Goal: Task Accomplishment & Management: Manage account settings

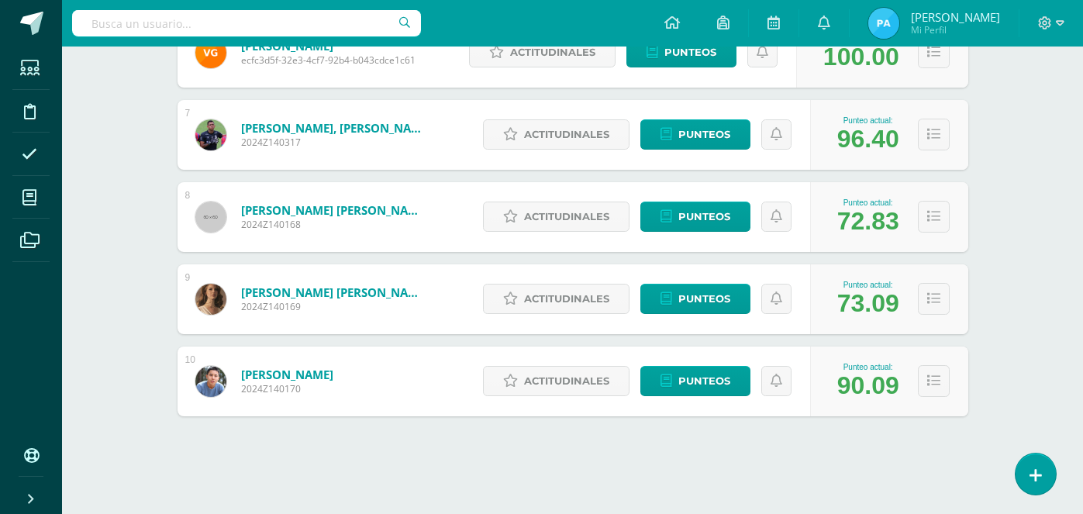
scroll to position [731, 0]
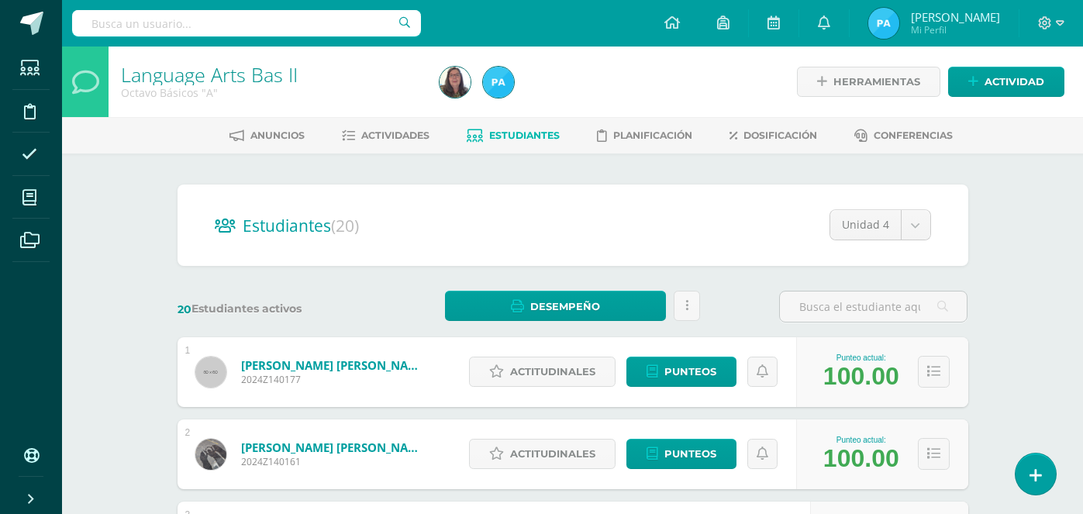
scroll to position [0, 0]
click at [687, 308] on icon at bounding box center [687, 305] width 3 height 13
click at [393, 144] on link "Actividades" at bounding box center [386, 135] width 88 height 25
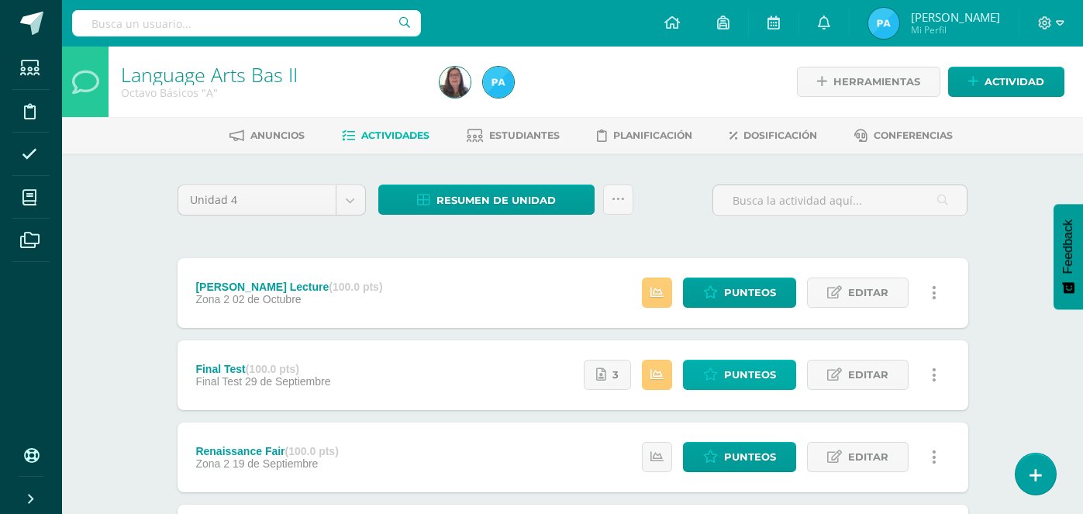
click at [755, 370] on span "Punteos" at bounding box center [750, 375] width 52 height 29
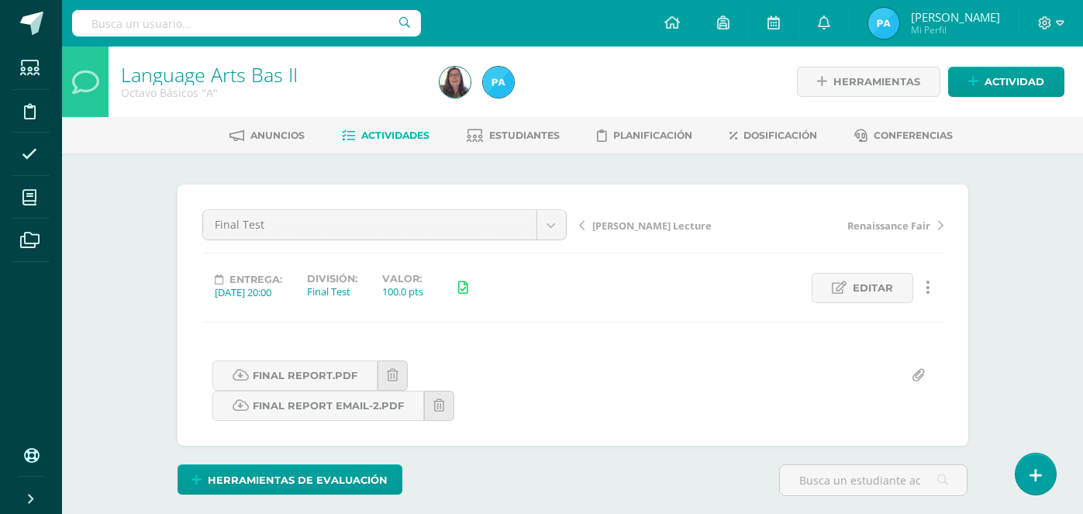
click at [412, 139] on span "Actividades" at bounding box center [395, 136] width 68 height 12
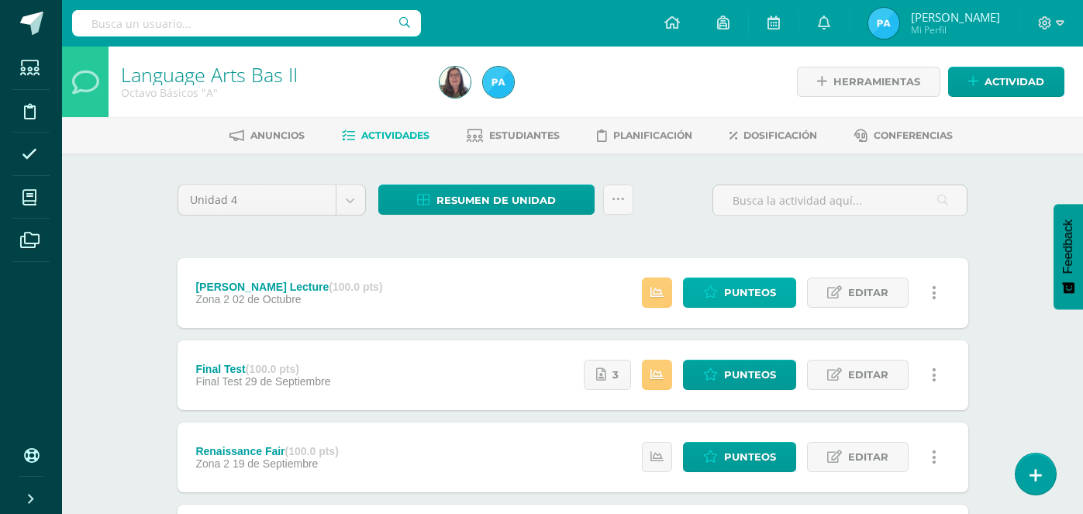
click at [716, 295] on icon at bounding box center [710, 292] width 15 height 13
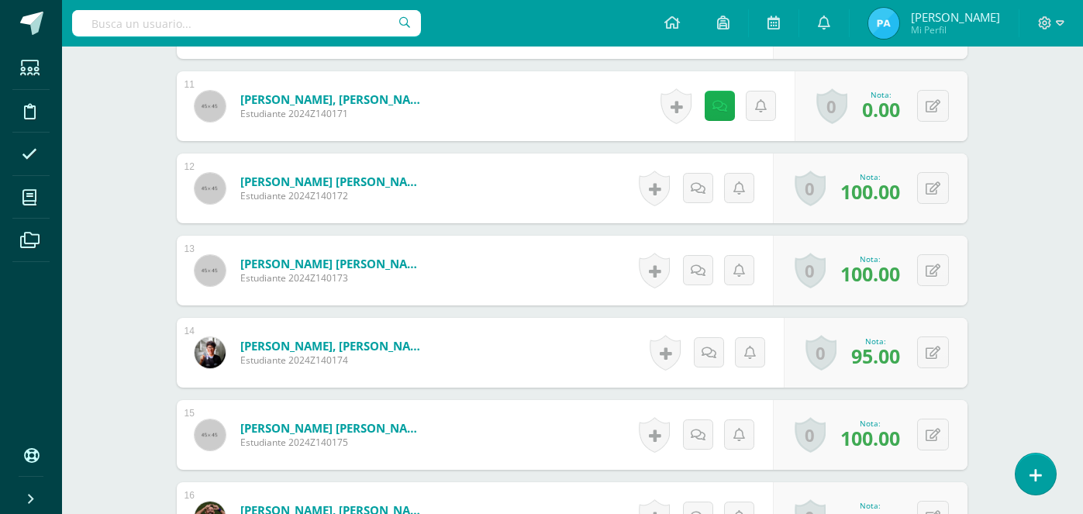
scroll to position [1288, 1]
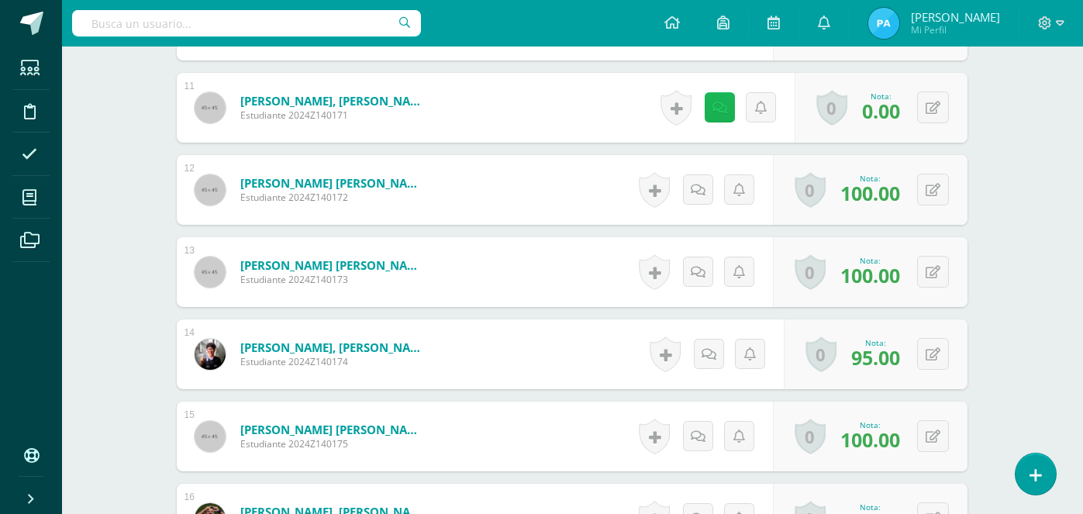
click at [724, 116] on link at bounding box center [720, 107] width 30 height 30
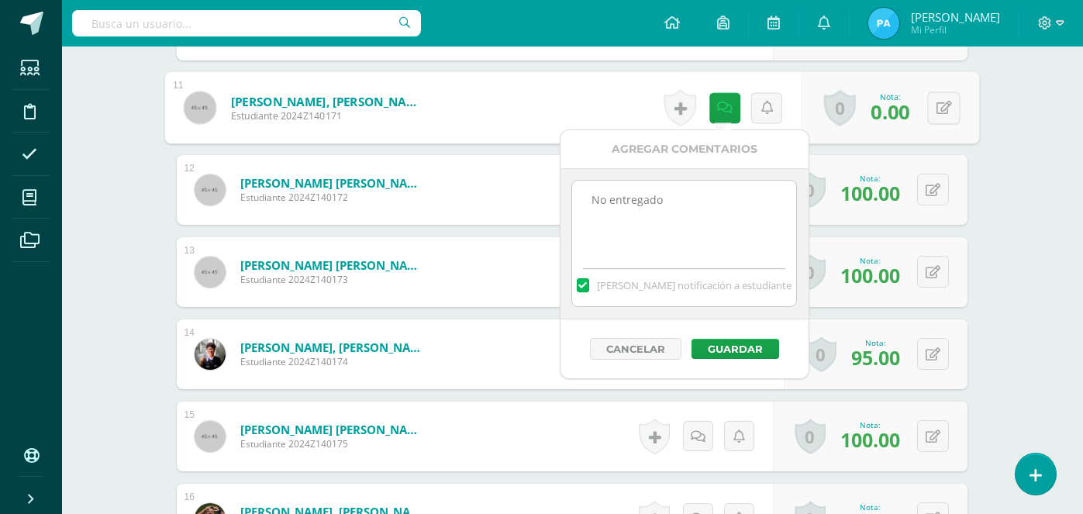
click at [693, 197] on textarea "No entregado" at bounding box center [684, 220] width 224 height 78
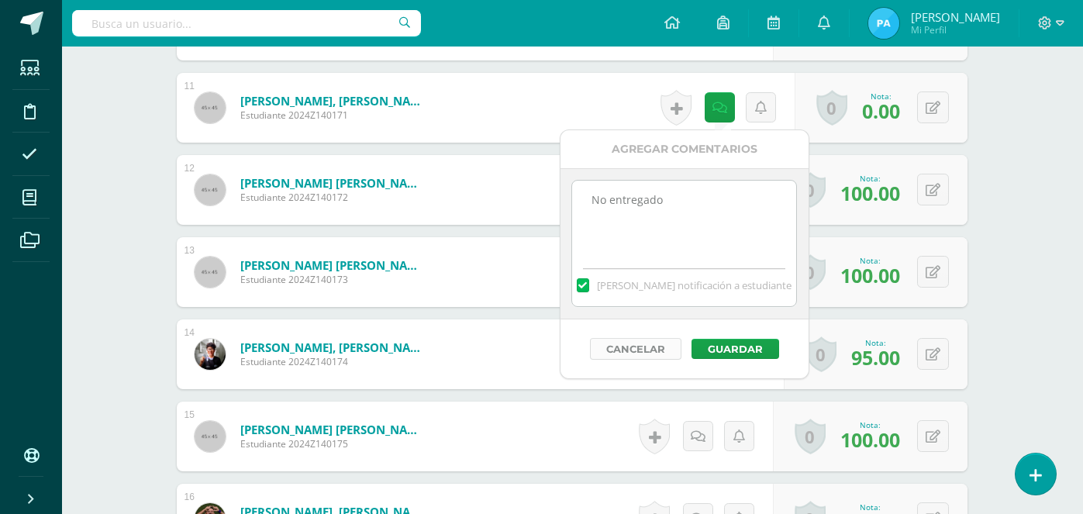
click at [633, 346] on button "Cancelar" at bounding box center [636, 349] width 92 height 22
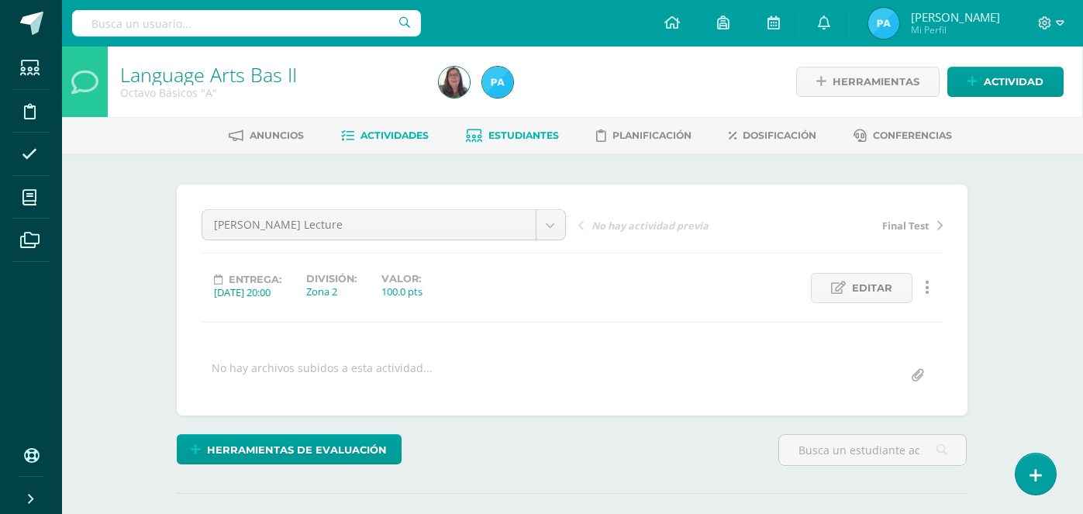
scroll to position [0, 1]
click at [413, 134] on span "Actividades" at bounding box center [395, 136] width 68 height 12
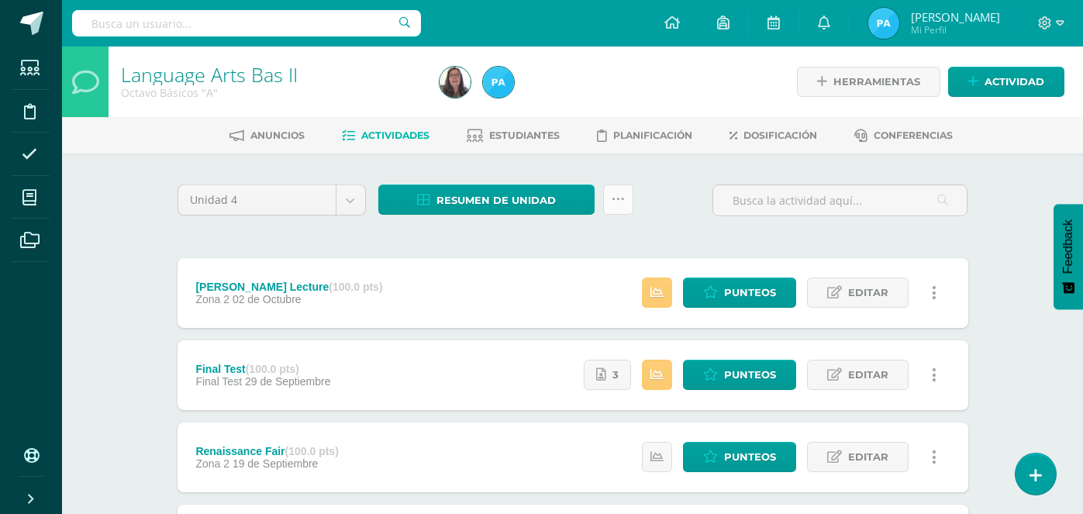
click at [626, 210] on link at bounding box center [618, 200] width 30 height 30
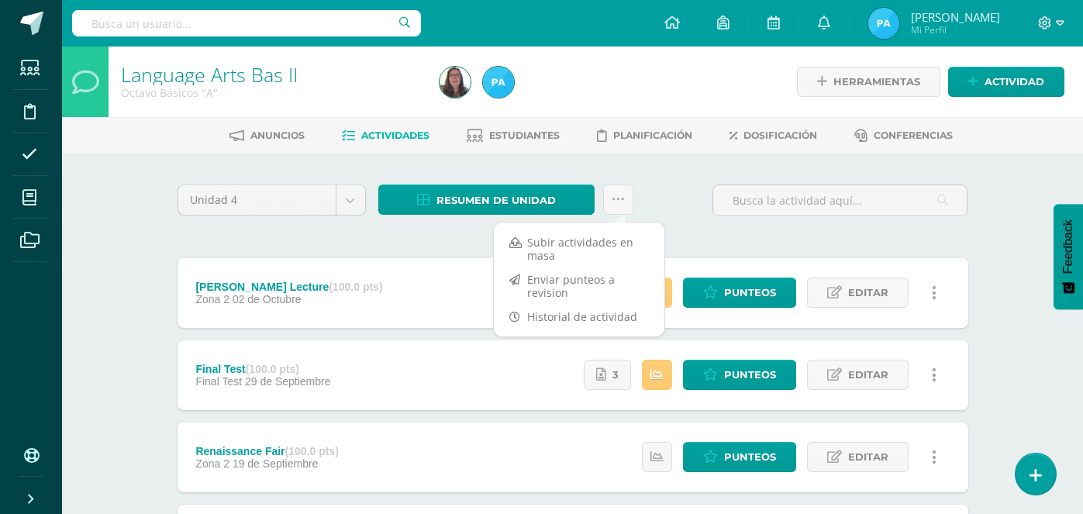
click at [656, 192] on div "Unidad 4 Unidad 1 Unidad 2 Unidad 3 Unidad 4 Resumen de unidad Descargar como H…" at bounding box center [572, 207] width 803 height 44
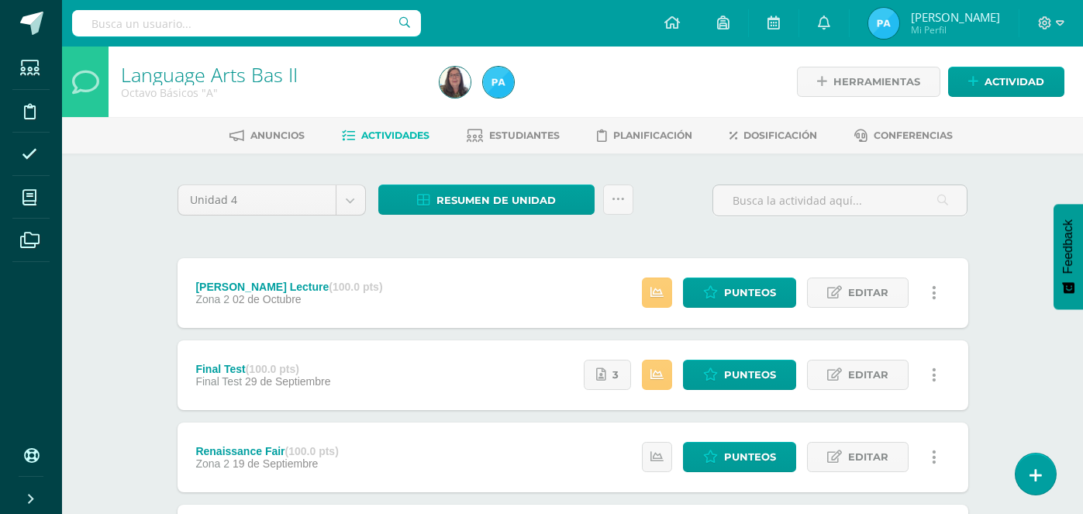
click at [384, 141] on span "Actividades" at bounding box center [395, 136] width 68 height 12
click at [619, 198] on icon at bounding box center [618, 199] width 13 height 13
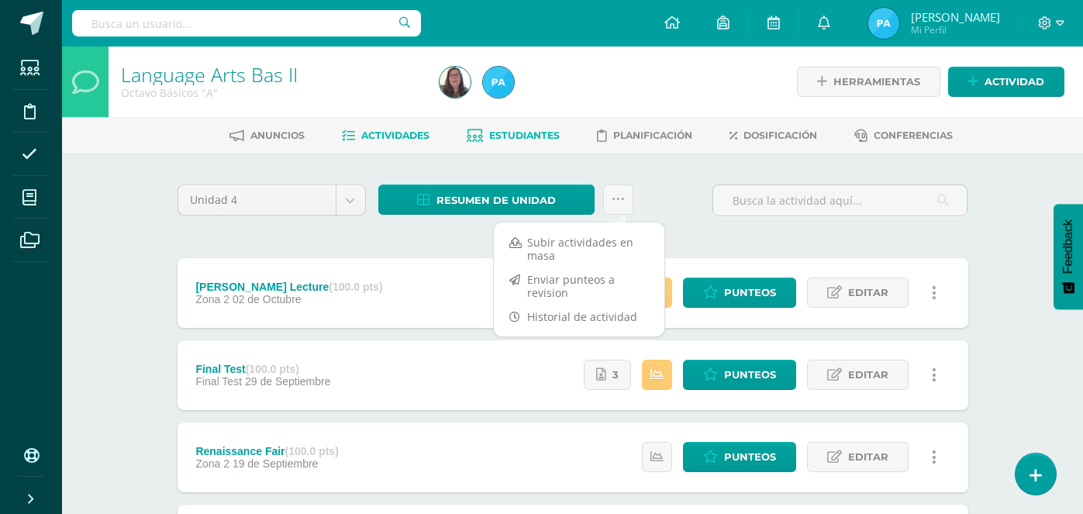
click at [520, 138] on span "Estudiantes" at bounding box center [524, 136] width 71 height 12
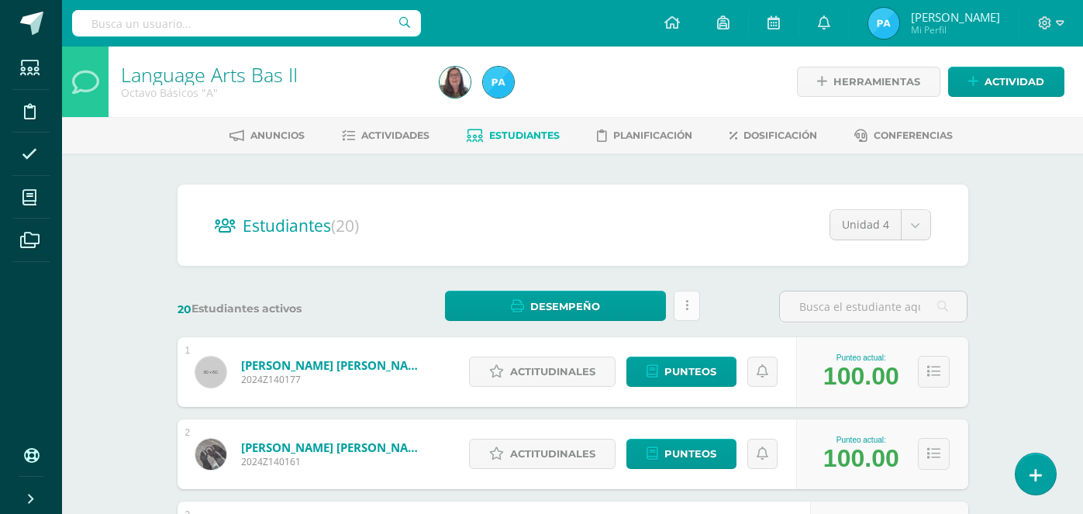
click at [684, 304] on link at bounding box center [687, 306] width 26 height 30
click at [571, 239] on h2 "Estudiantes (20)" at bounding box center [573, 225] width 717 height 32
click at [563, 302] on span "Desempeño" at bounding box center [565, 306] width 70 height 29
click at [575, 255] on link "Descargar como PDF" at bounding box center [556, 254] width 165 height 24
click at [679, 304] on link at bounding box center [687, 306] width 26 height 30
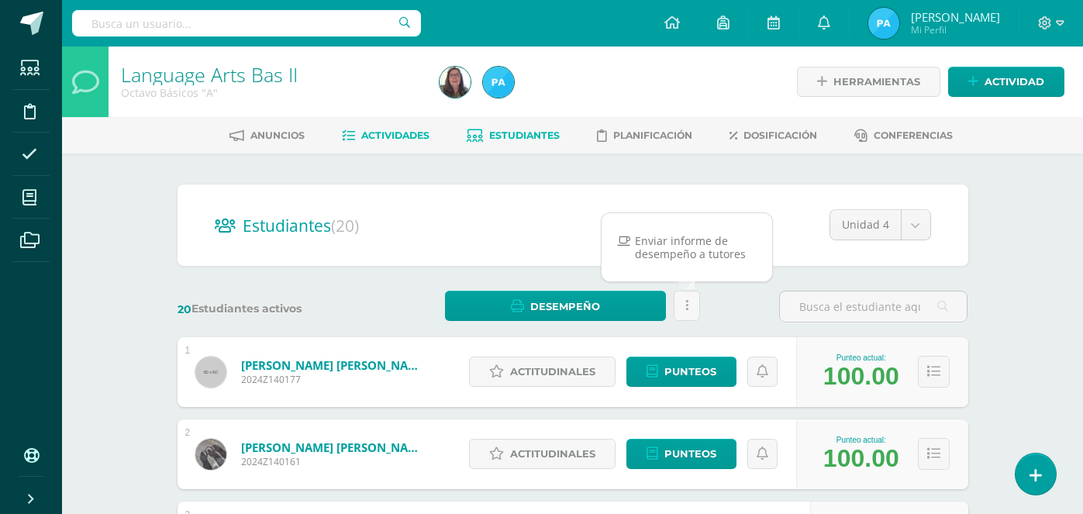
click at [407, 130] on span "Actividades" at bounding box center [395, 136] width 68 height 12
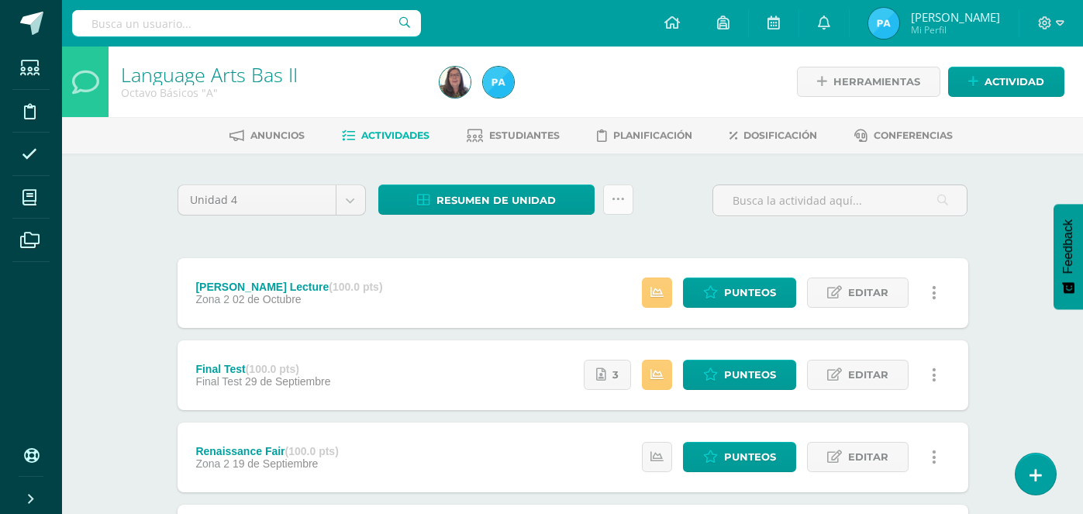
click at [610, 199] on link at bounding box center [618, 200] width 30 height 30
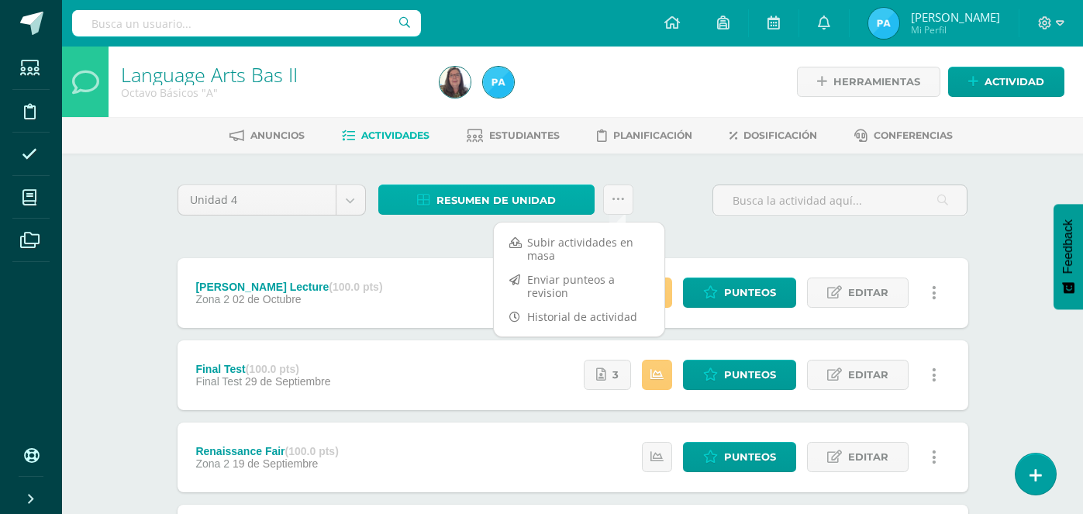
click at [535, 199] on span "Resumen de unidad" at bounding box center [496, 200] width 119 height 29
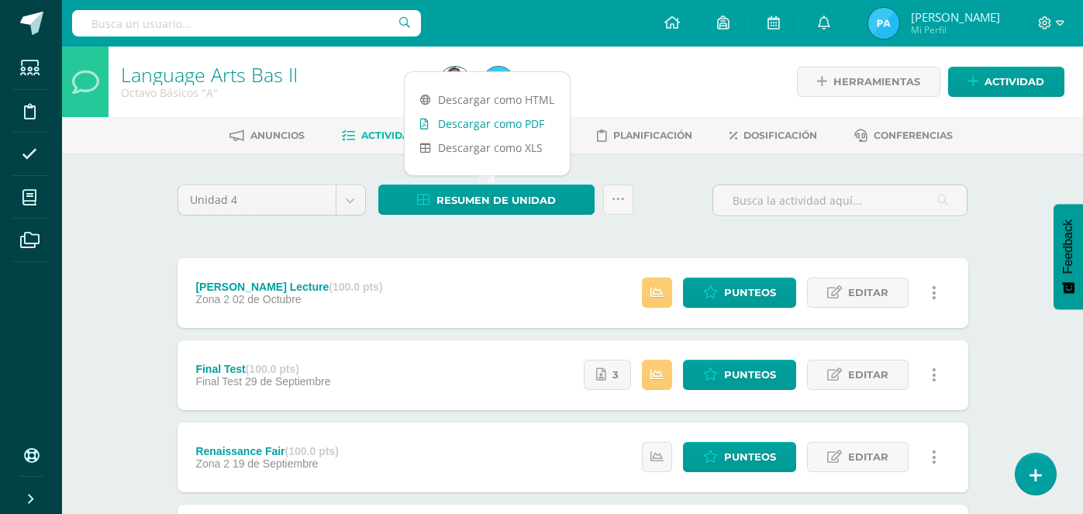
click at [538, 123] on link "Descargar como PDF" at bounding box center [487, 124] width 165 height 24
click at [36, 67] on icon at bounding box center [29, 68] width 19 height 16
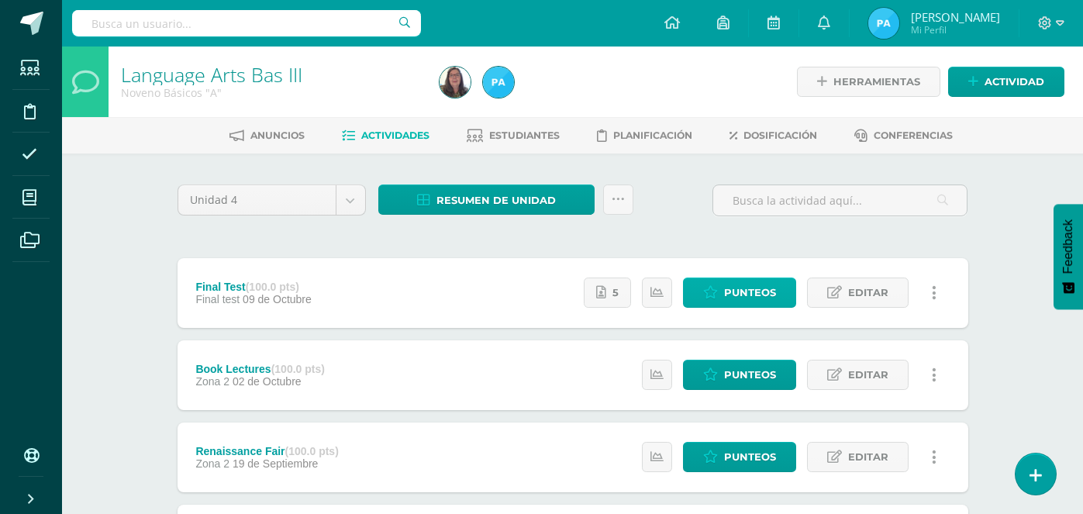
click at [745, 292] on span "Punteos" at bounding box center [750, 292] width 52 height 29
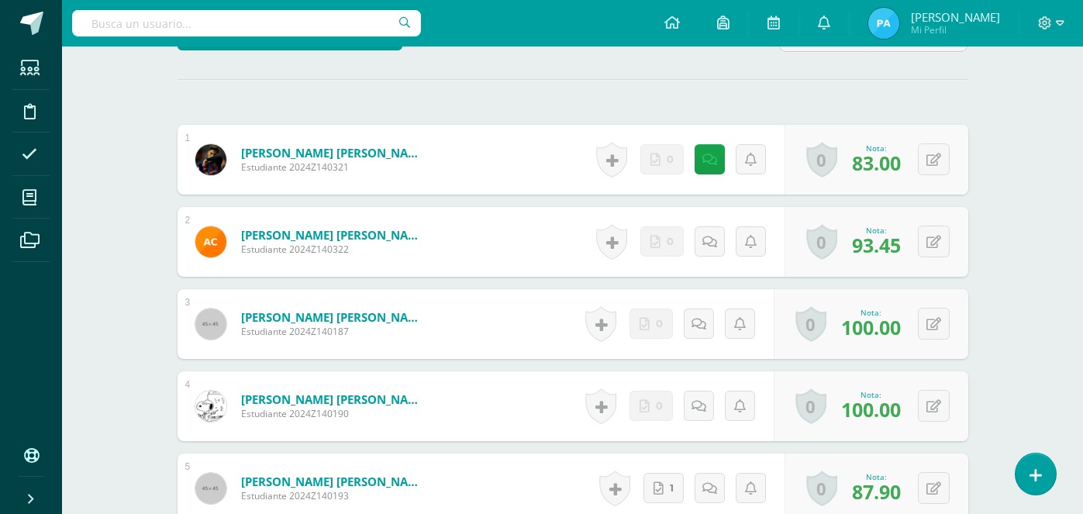
scroll to position [452, 0]
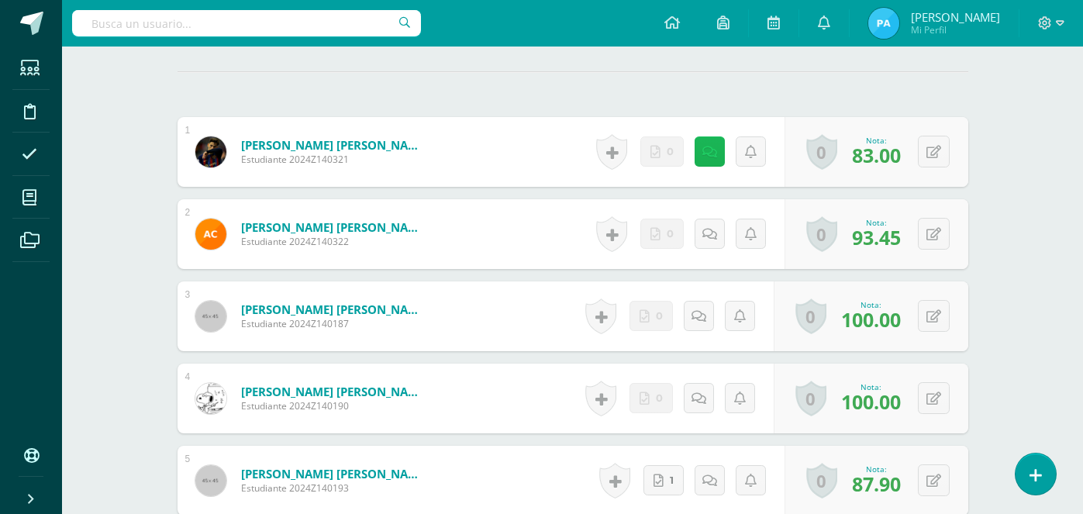
click at [710, 140] on link at bounding box center [710, 151] width 30 height 30
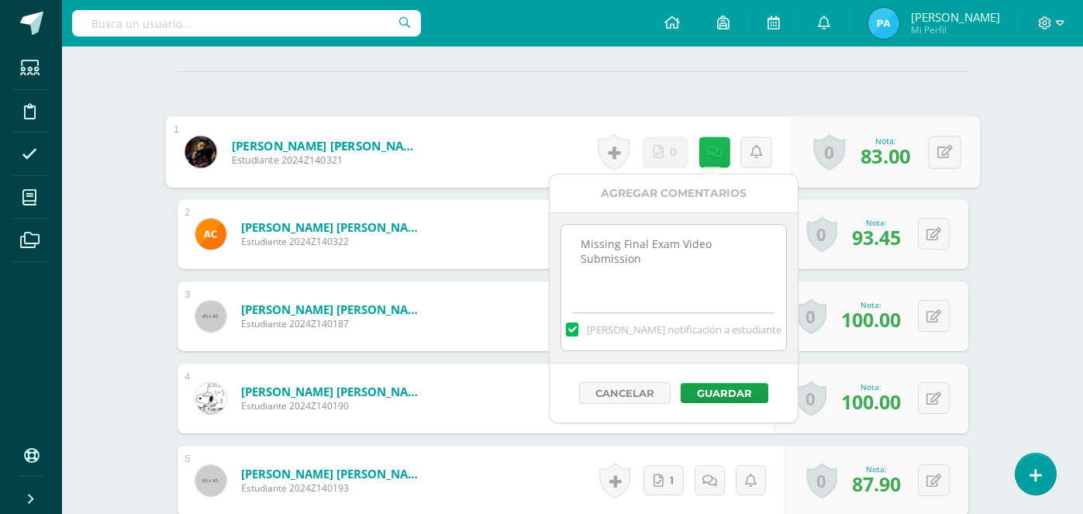
scroll to position [453, 0]
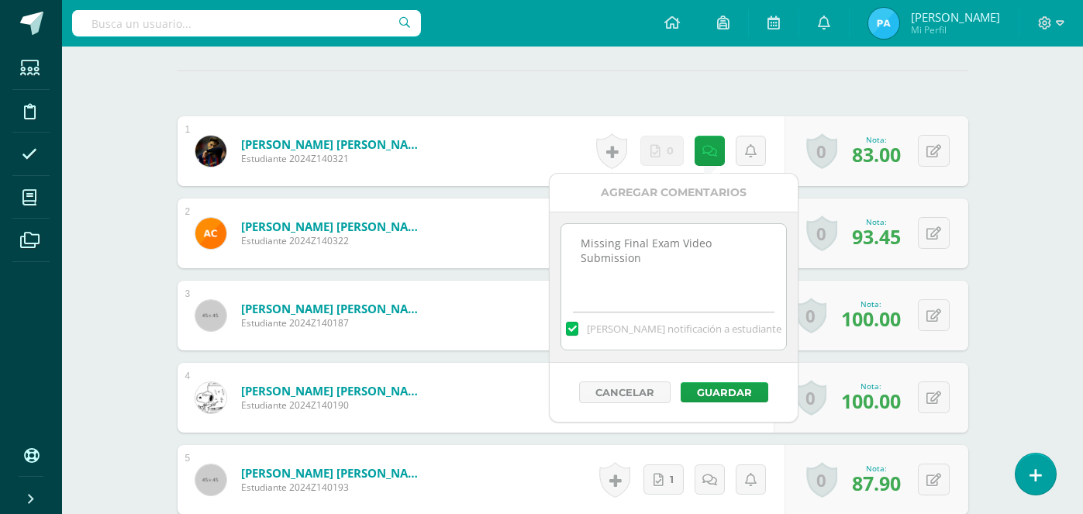
drag, startPoint x: 644, startPoint y: 261, endPoint x: 566, endPoint y: 231, distance: 84.0
click at [566, 231] on textarea "Missing Final Exam Video Submission" at bounding box center [673, 263] width 224 height 78
click at [699, 392] on button "Guardar" at bounding box center [725, 392] width 88 height 20
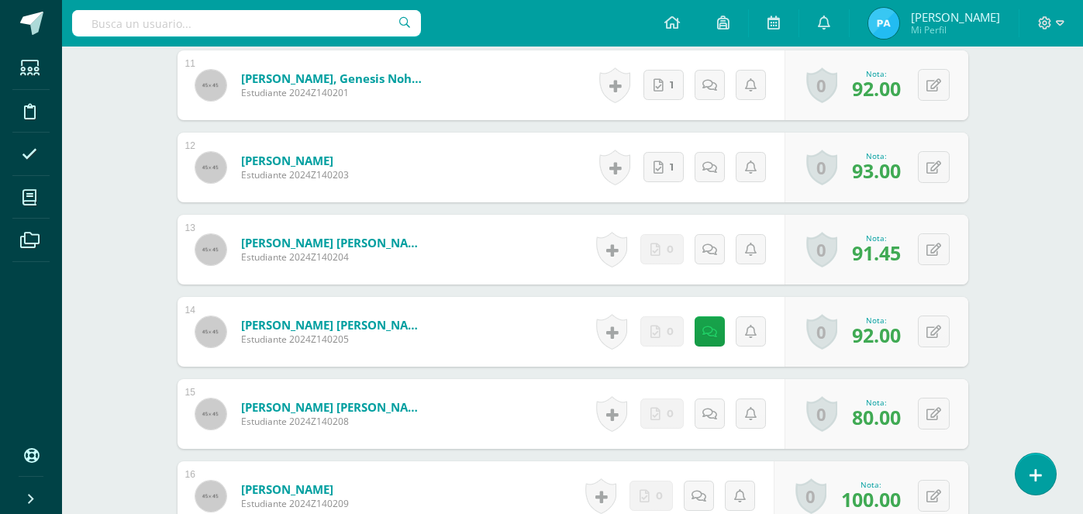
scroll to position [1342, 0]
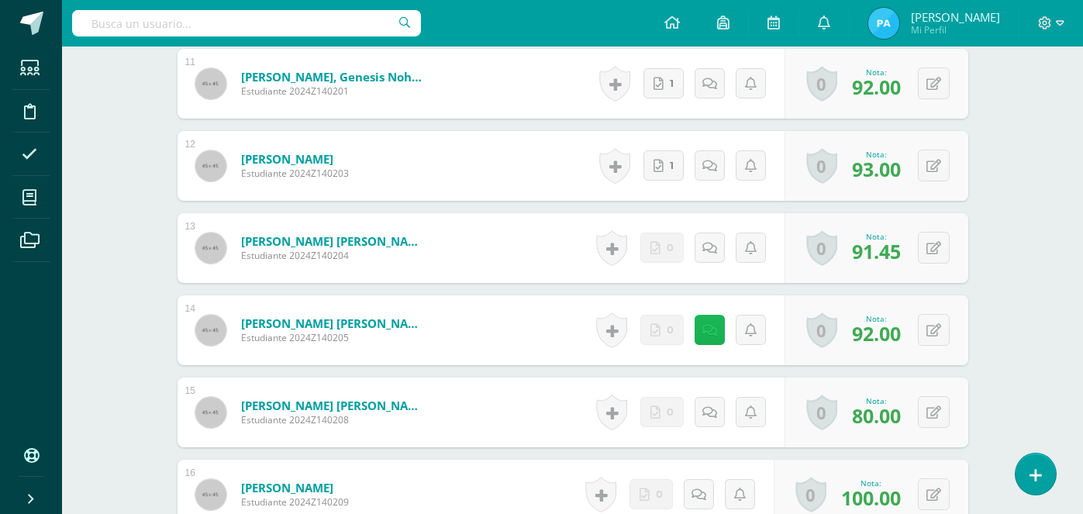
click at [717, 332] on link at bounding box center [710, 330] width 30 height 30
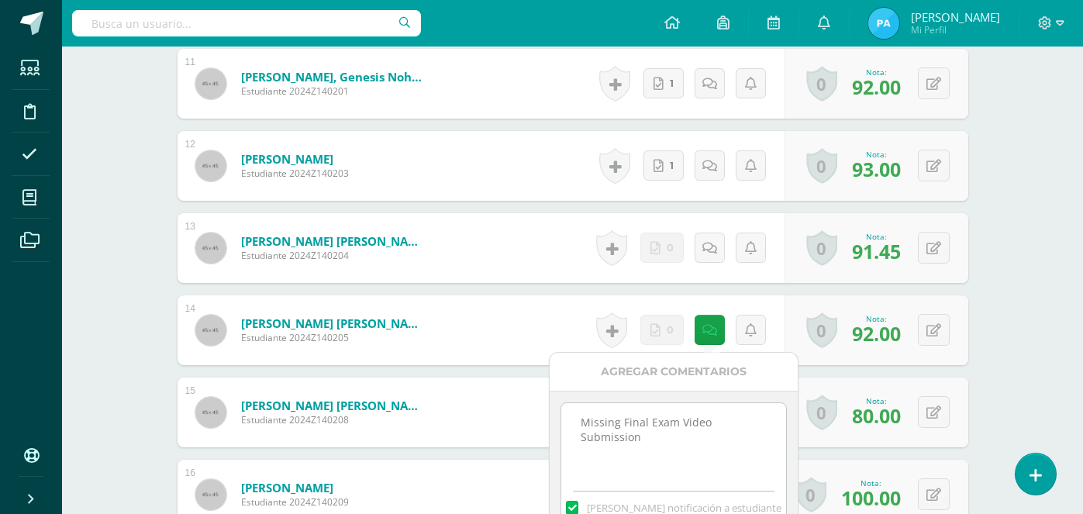
drag, startPoint x: 671, startPoint y: 447, endPoint x: 570, endPoint y: 418, distance: 104.8
click at [570, 418] on textarea "Missing Final Exam Video Submission" at bounding box center [673, 442] width 224 height 78
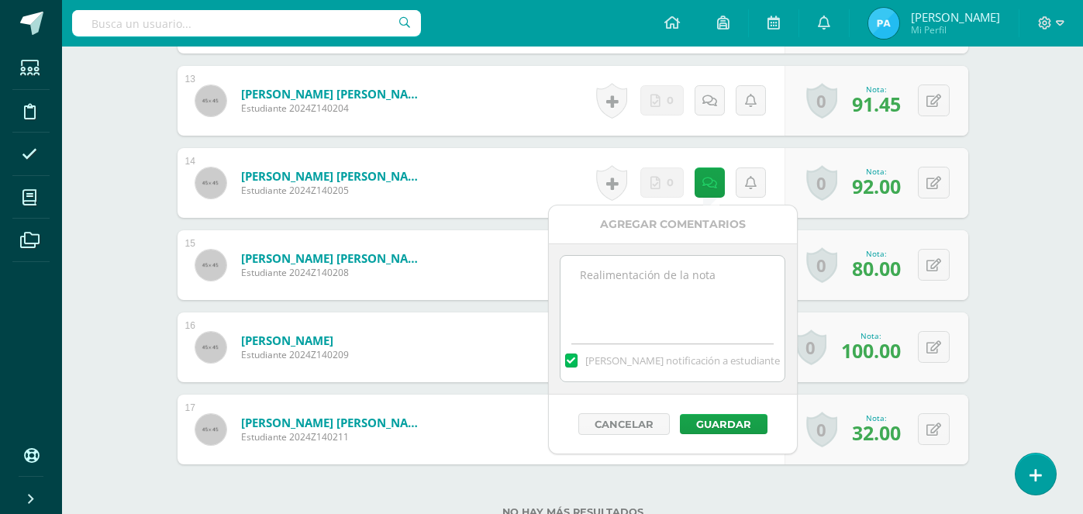
scroll to position [1491, 0]
click at [713, 427] on button "Guardar" at bounding box center [721, 423] width 88 height 20
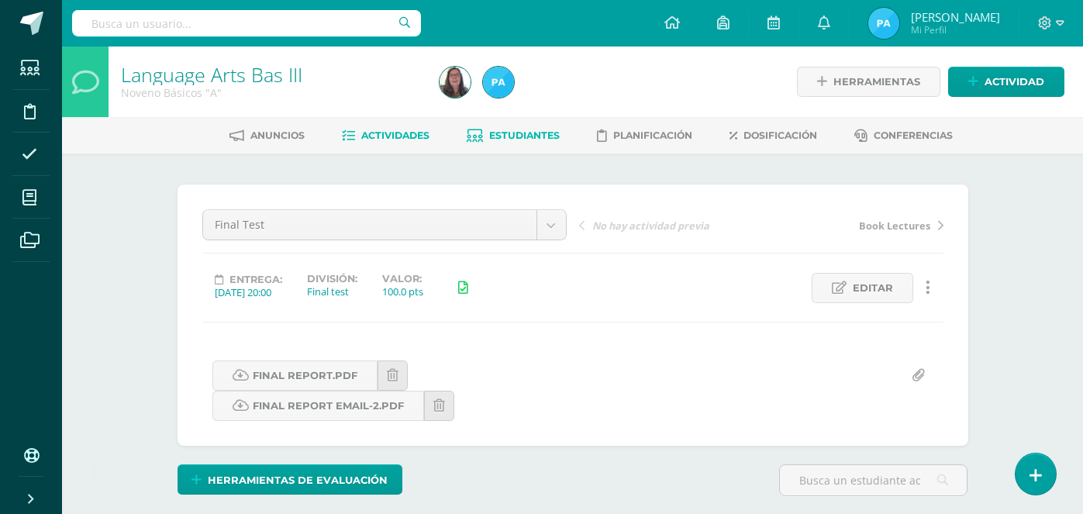
scroll to position [0, 0]
click at [505, 142] on link "Estudiantes" at bounding box center [513, 135] width 93 height 25
